Goal: Transaction & Acquisition: Obtain resource

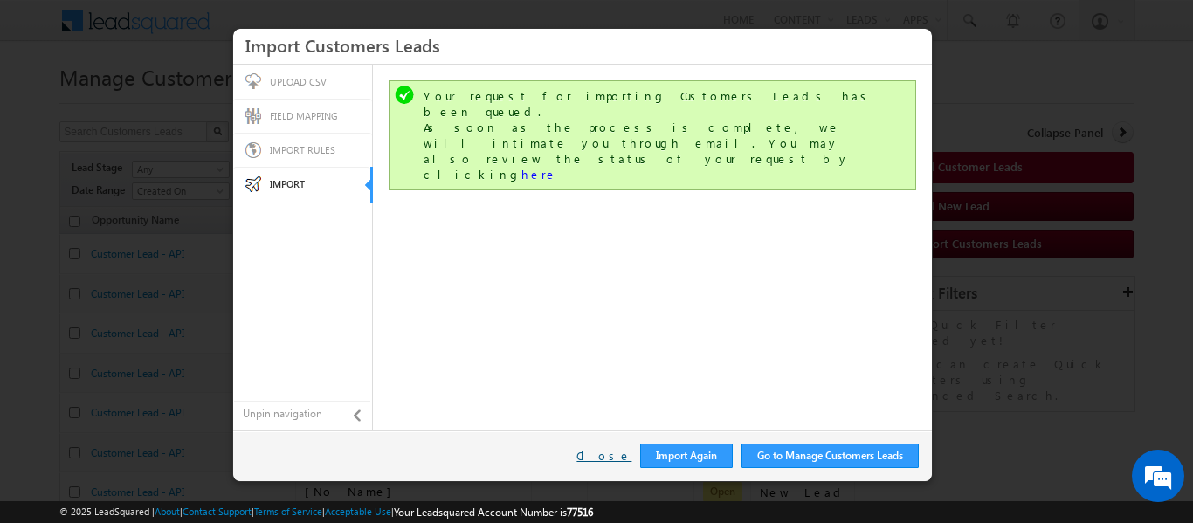
click at [611, 454] on link "Close" at bounding box center [603, 456] width 55 height 16
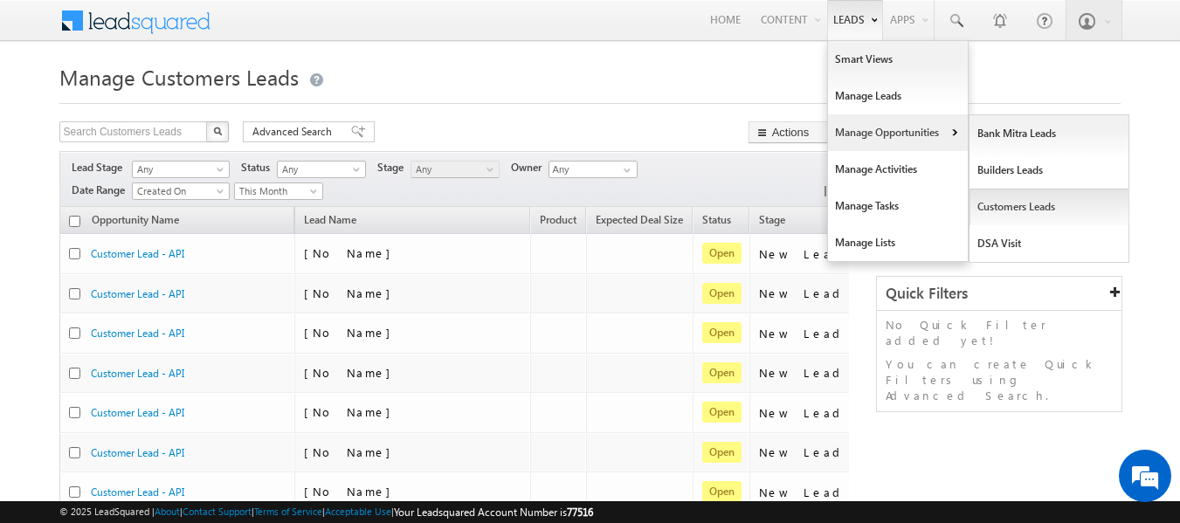
click at [995, 204] on link "Customers Leads" at bounding box center [1050, 207] width 160 height 37
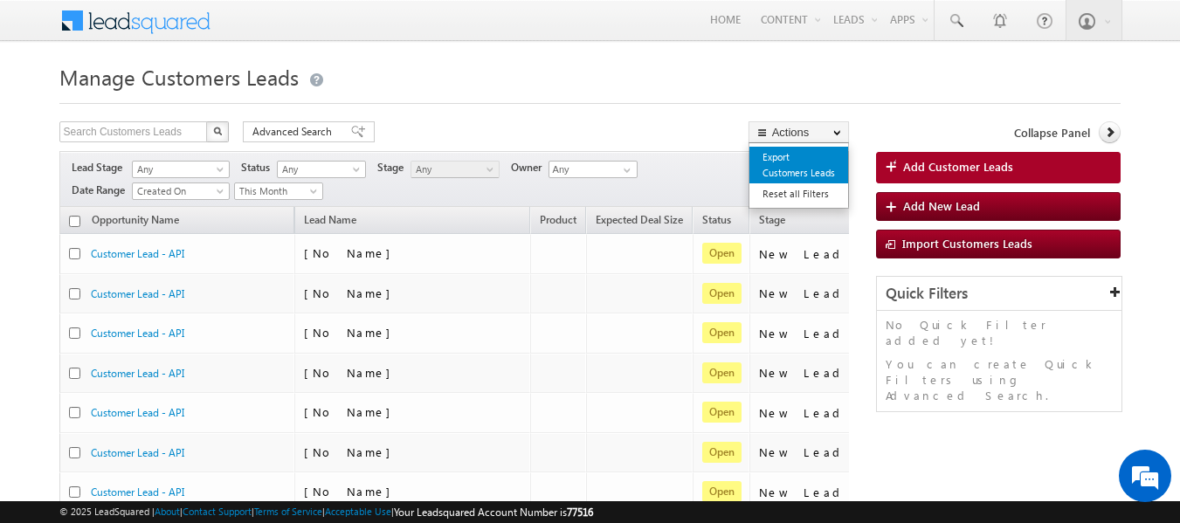
click at [787, 170] on link "Export Customers Leads" at bounding box center [798, 165] width 99 height 37
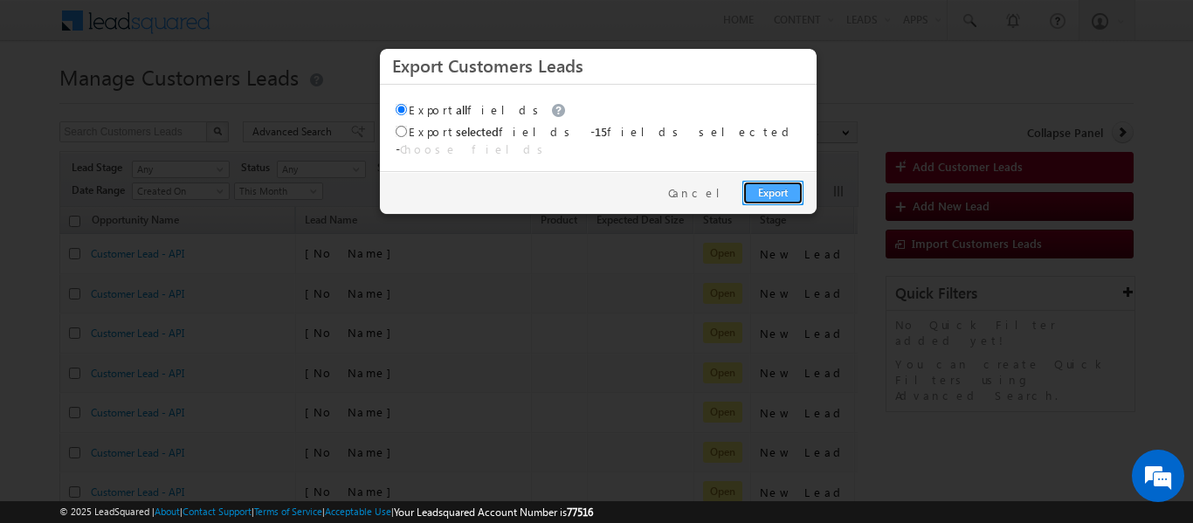
click at [764, 181] on link "Export" at bounding box center [772, 193] width 61 height 24
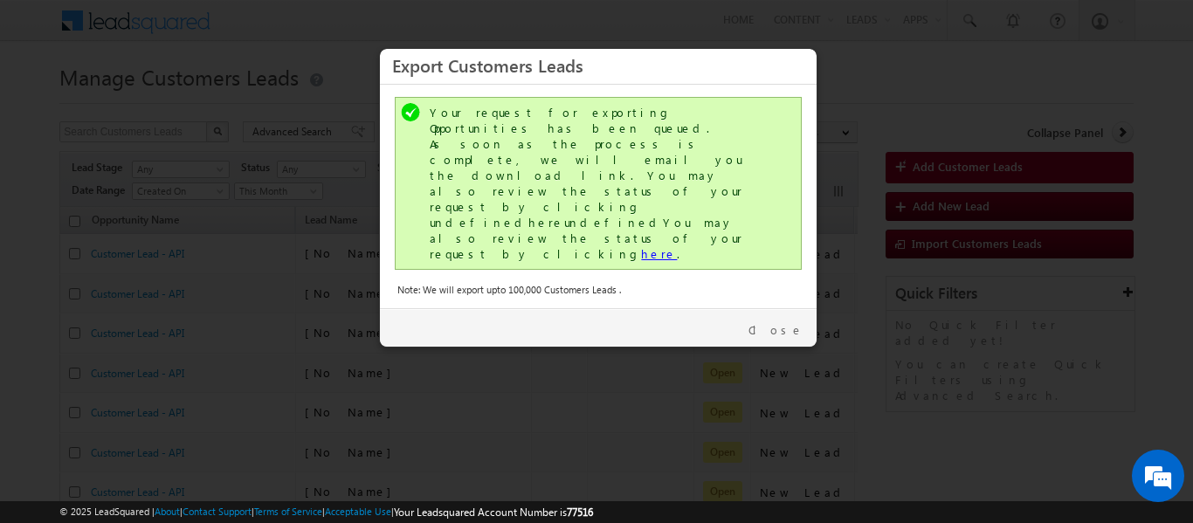
click at [641, 246] on link "here" at bounding box center [659, 253] width 36 height 15
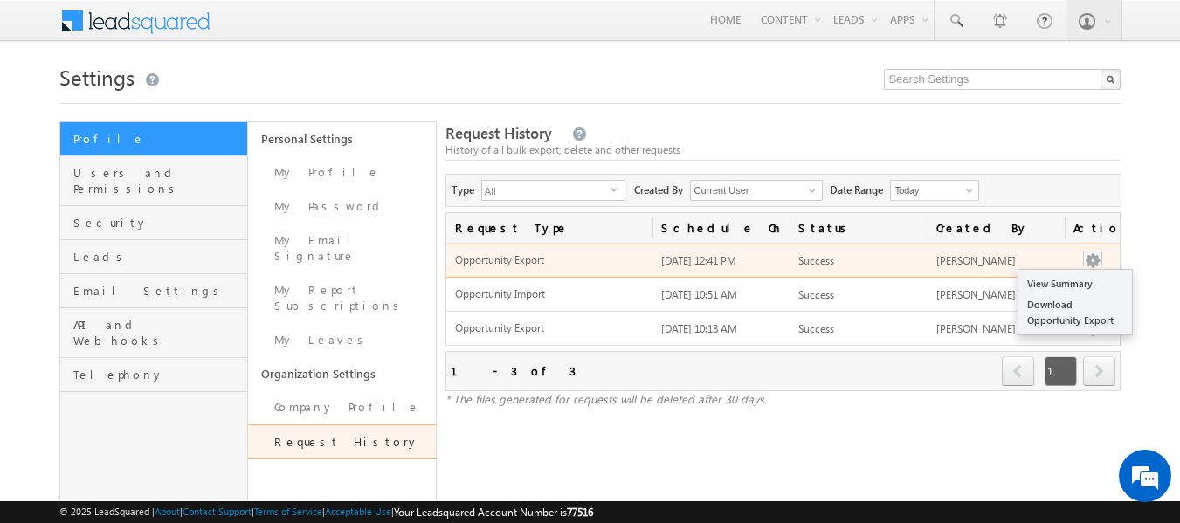
click at [1087, 262] on button "button" at bounding box center [1092, 260] width 17 height 17
click at [1056, 314] on link "Download Opportunity Export" at bounding box center [1075, 312] width 114 height 37
